Goal: Find specific page/section: Find specific page/section

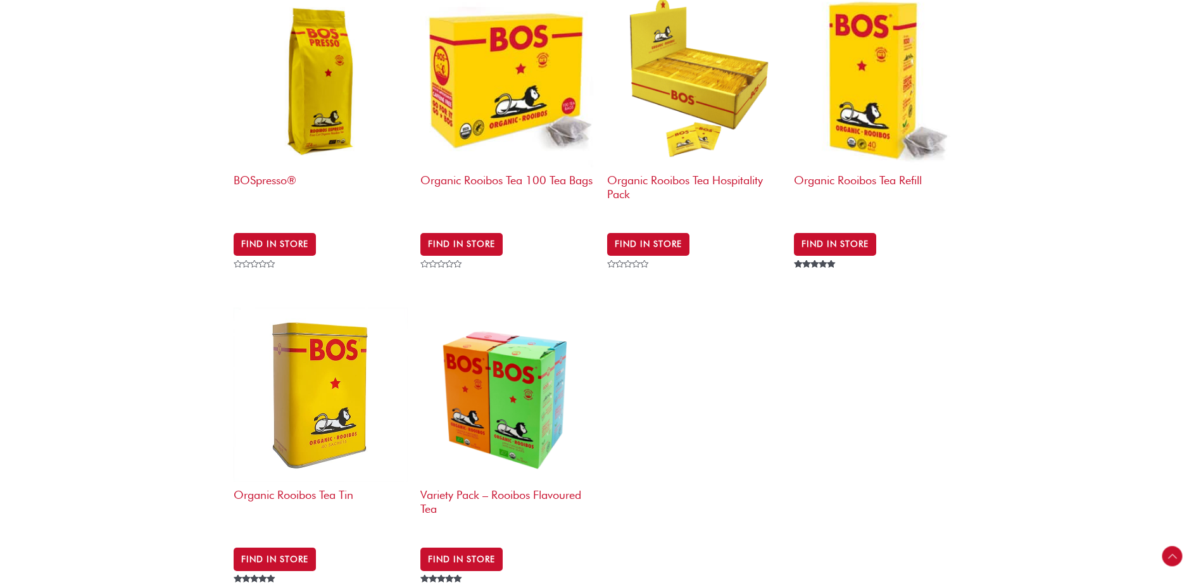
scroll to position [570, 0]
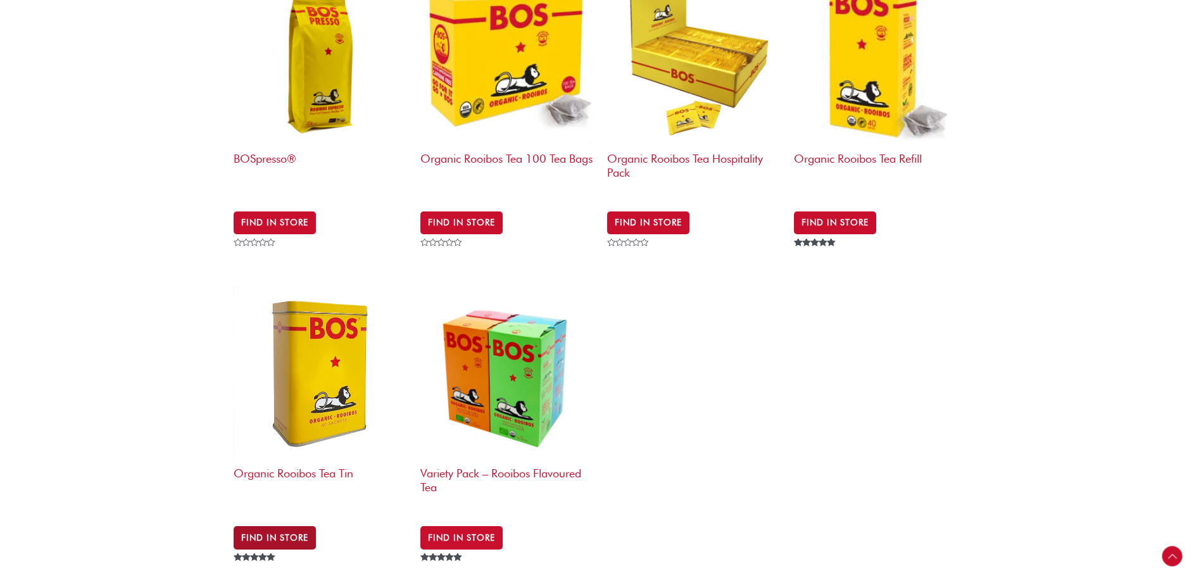
click at [282, 526] on link "Find in Store" at bounding box center [275, 537] width 82 height 23
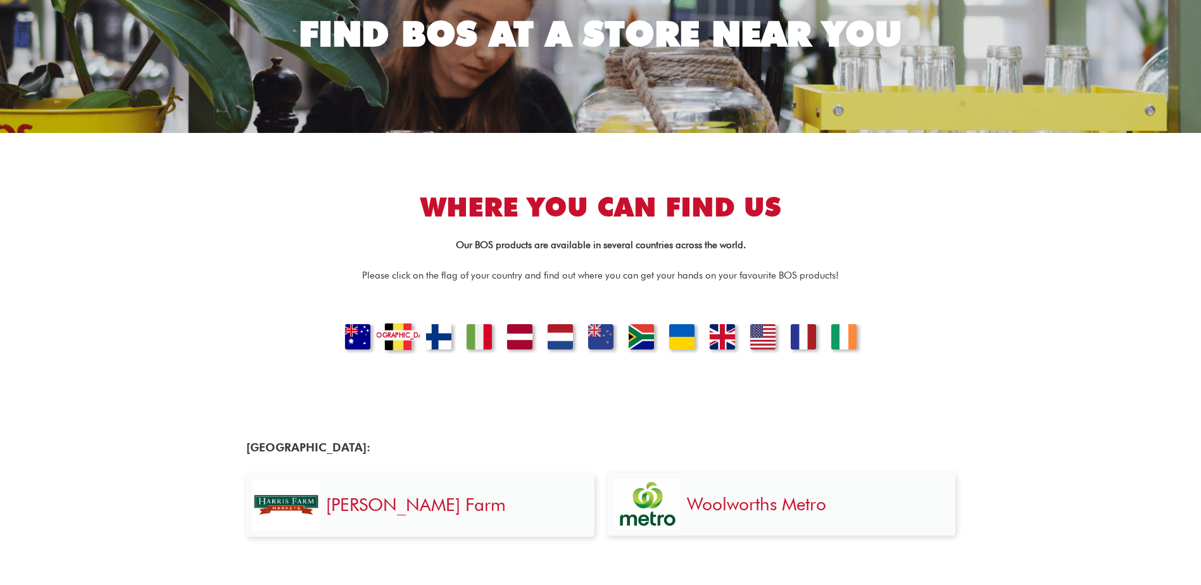
scroll to position [190, 0]
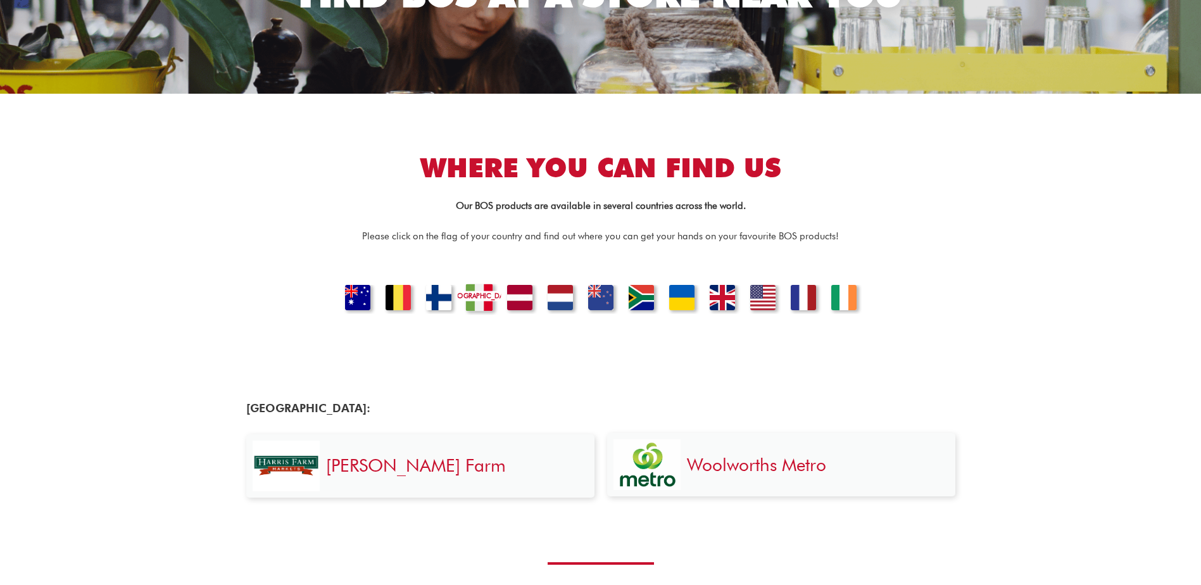
click at [476, 304] on link "ITALY" at bounding box center [478, 299] width 43 height 31
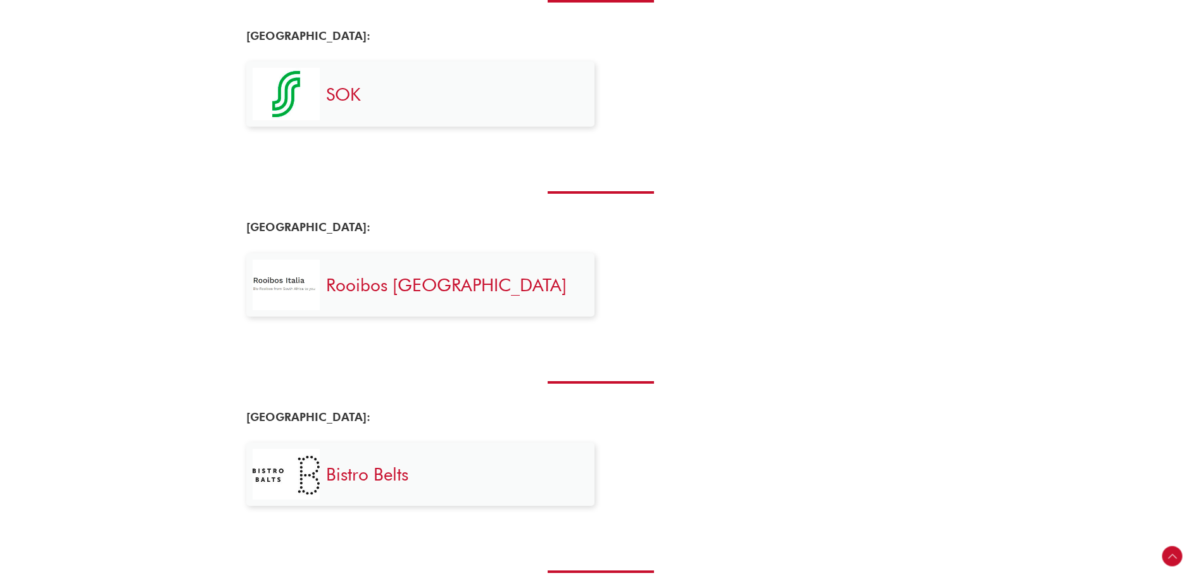
scroll to position [1123, 0]
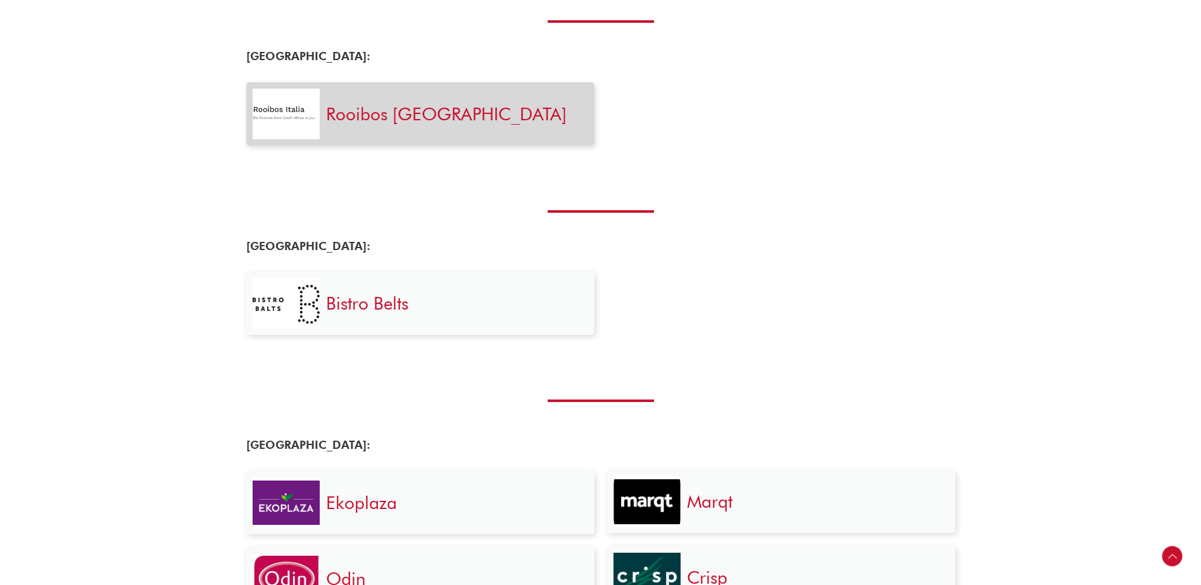
click at [347, 114] on link "Rooibos Italia" at bounding box center [446, 114] width 241 height 22
